Goal: Task Accomplishment & Management: Complete application form

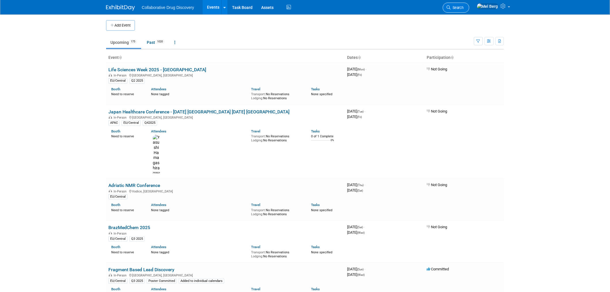
click at [464, 7] on span "Search" at bounding box center [457, 7] width 13 height 4
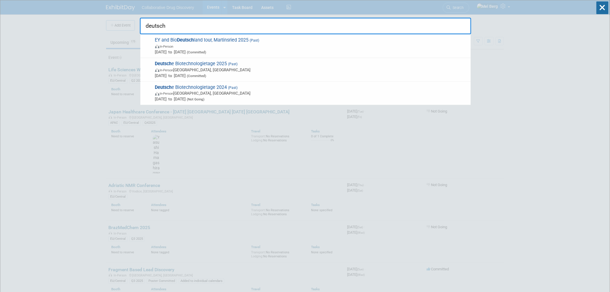
type input "deutsch"
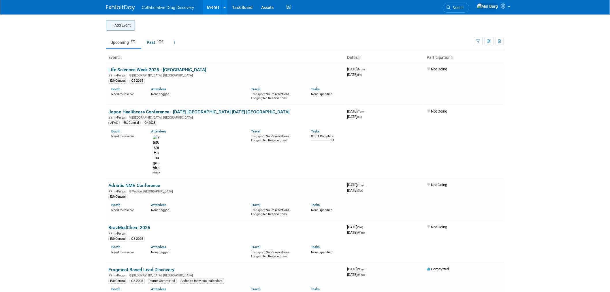
click at [116, 22] on button "Add Event" at bounding box center [120, 25] width 29 height 10
select select "8"
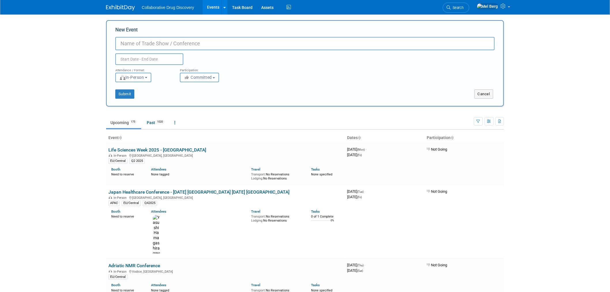
paste input "German Biotech Days 2026"
type input "German Biotech Days 2026"
click at [146, 58] on input "text" at bounding box center [149, 59] width 68 height 12
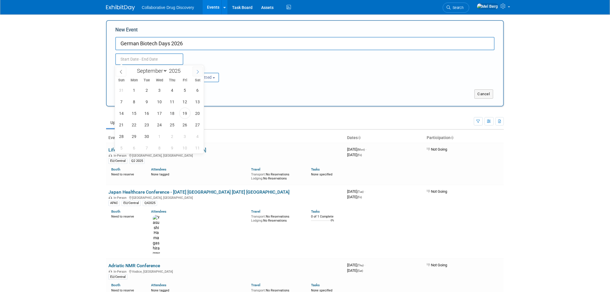
click at [196, 70] on icon at bounding box center [198, 72] width 4 height 4
click at [193, 71] on span at bounding box center [198, 72] width 10 height 10
select select "11"
click at [196, 71] on icon at bounding box center [198, 72] width 4 height 4
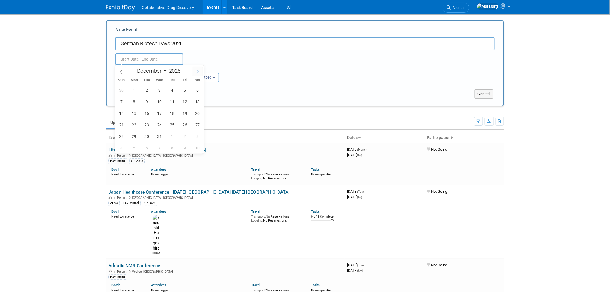
type input "2026"
click at [196, 71] on icon at bounding box center [198, 72] width 4 height 4
select select "3"
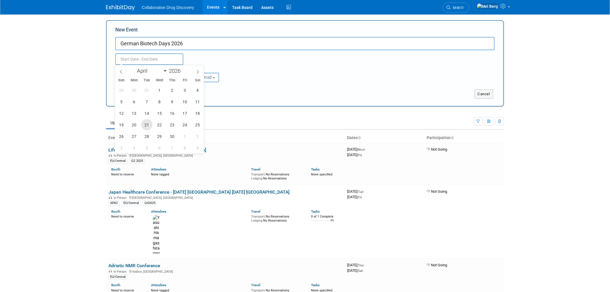
click at [149, 128] on span "21" at bounding box center [146, 124] width 11 height 11
click at [157, 127] on span "22" at bounding box center [159, 124] width 11 height 11
type input "[DATE] to [DATE]"
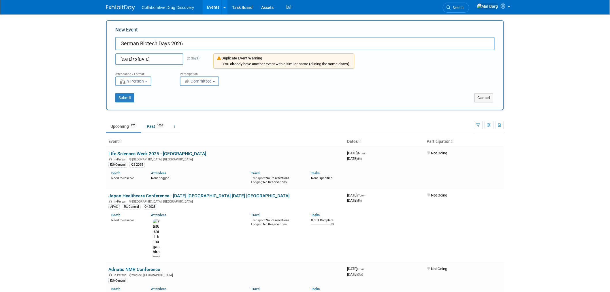
click at [82, 127] on body "Collaborative Drug Discovery Events Add Event Bulk Upload Events Shareable Even…" at bounding box center [305, 146] width 610 height 292
click at [200, 81] on span "Committed" at bounding box center [198, 81] width 28 height 5
click at [199, 102] on label "Considering" at bounding box center [202, 102] width 38 height 7
click at [185, 102] on input "Considering" at bounding box center [184, 103] width 4 height 4
select select "2"
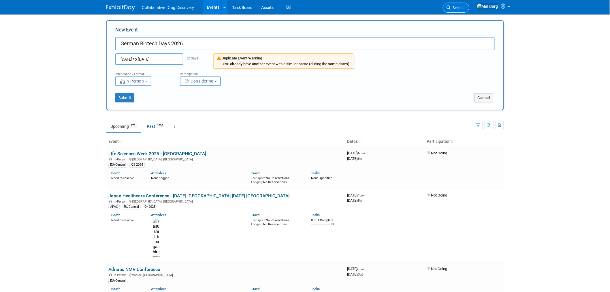
click at [463, 7] on span "Search" at bounding box center [457, 7] width 13 height 4
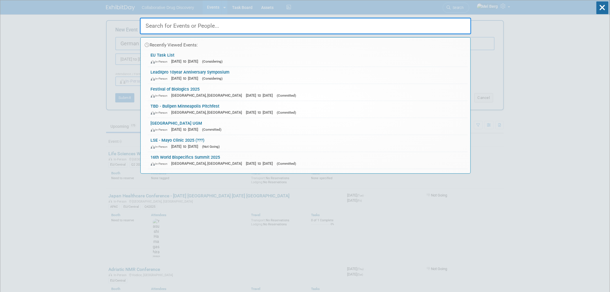
paste input "German Biotech Days 2026"
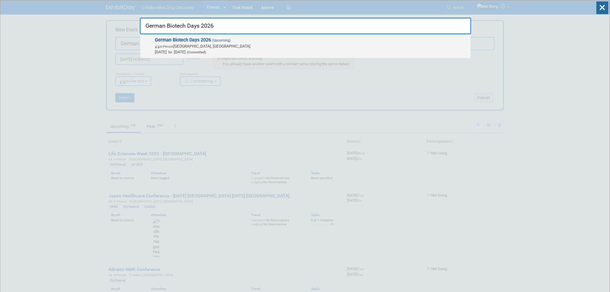
type input "German Biotech Days 2026"
click at [170, 47] on span "In-Person" at bounding box center [167, 47] width 14 height 4
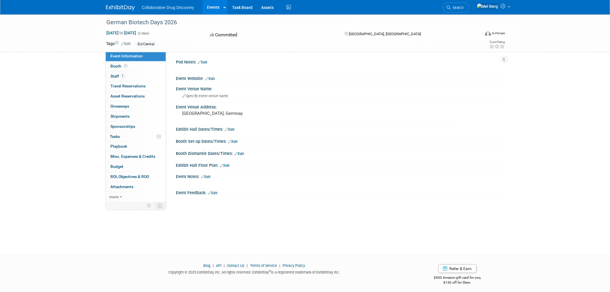
click at [210, 176] on link "Edit" at bounding box center [206, 177] width 10 height 4
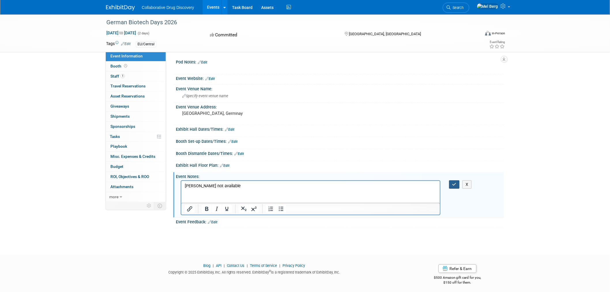
click at [455, 182] on icon "button" at bounding box center [454, 184] width 4 height 4
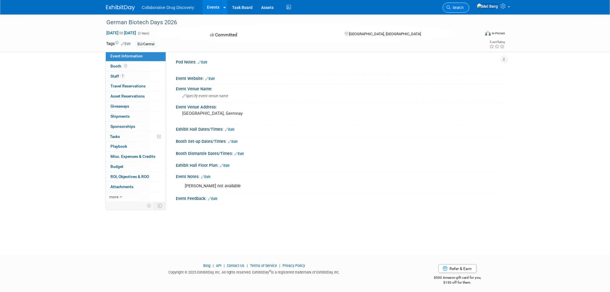
click at [464, 9] on span "Search" at bounding box center [457, 7] width 13 height 4
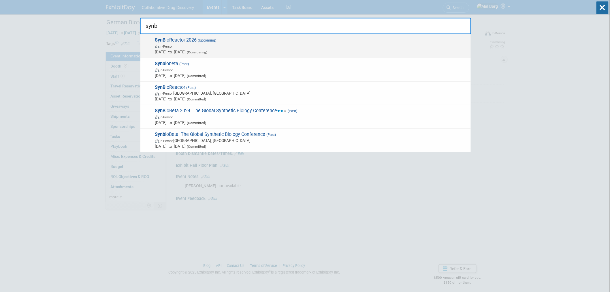
type input "synb"
click at [187, 50] on span "Jan 19, 2026 to Jan 20, 2026 (Considering)" at bounding box center [311, 52] width 313 height 6
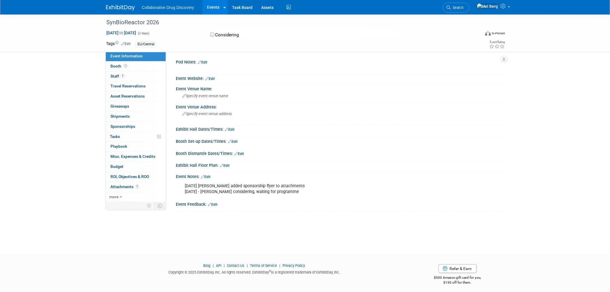
click at [208, 175] on link "Edit" at bounding box center [206, 177] width 10 height 4
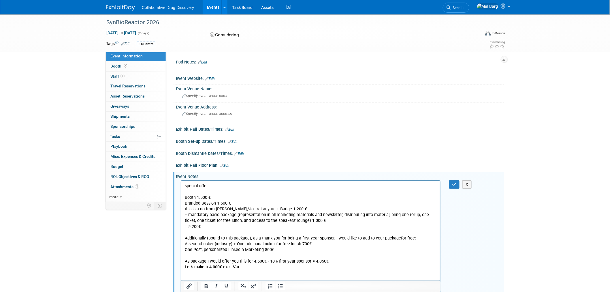
click at [235, 201] on p "Branded Session 1.500 €" at bounding box center [311, 203] width 252 height 6
click at [453, 182] on icon "button" at bounding box center [454, 184] width 4 height 4
